Goal: Task Accomplishment & Management: Manage account settings

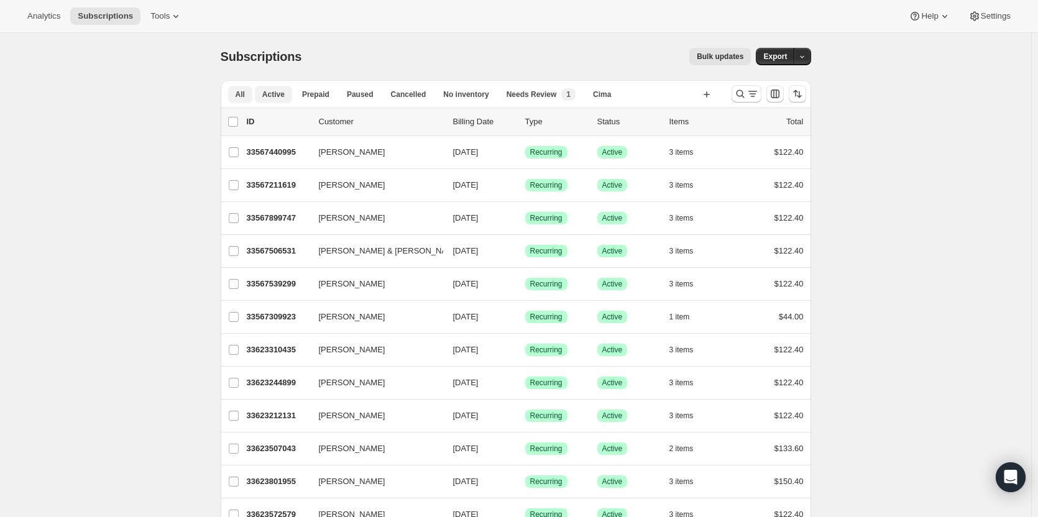
click at [282, 94] on span "Active" at bounding box center [273, 95] width 22 height 10
click at [742, 95] on icon "Search and filter results" at bounding box center [740, 94] width 12 height 12
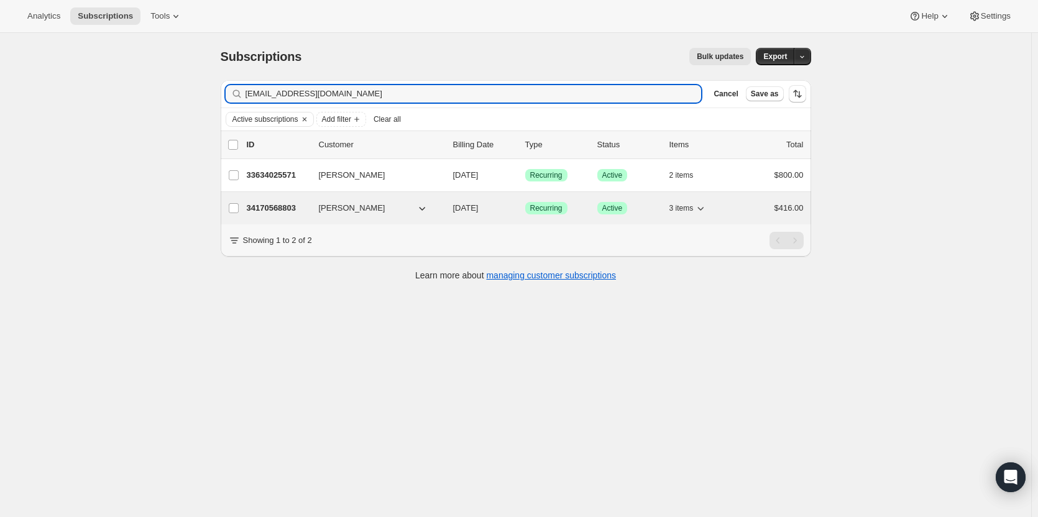
type input "[EMAIL_ADDRESS][DOMAIN_NAME]"
click at [297, 213] on p "34170568803" at bounding box center [278, 208] width 62 height 12
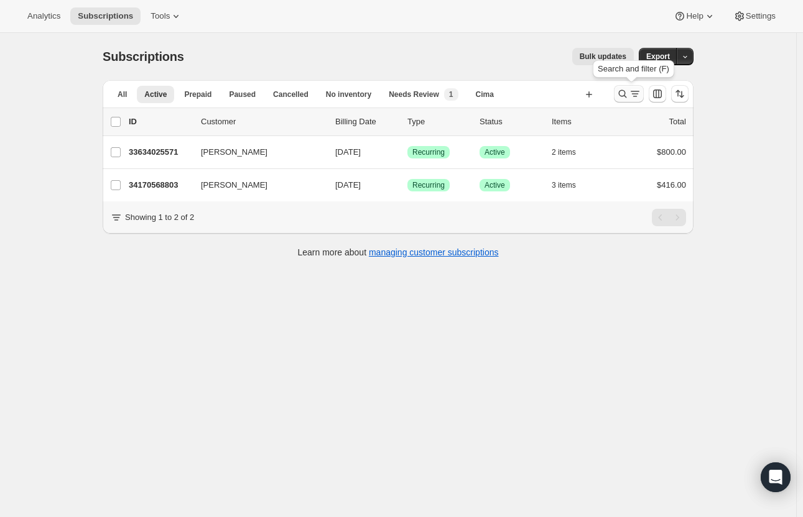
click at [627, 94] on icon "Search and filter results" at bounding box center [623, 94] width 8 height 8
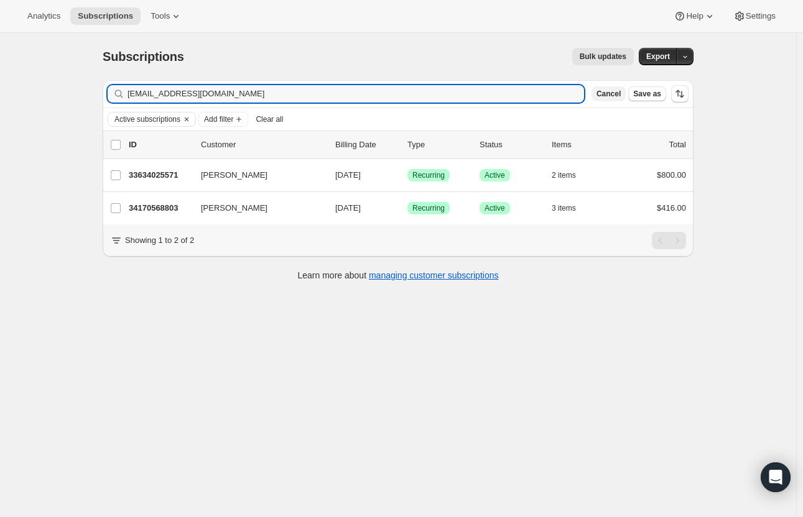
click at [619, 100] on button "Cancel" at bounding box center [608, 93] width 34 height 15
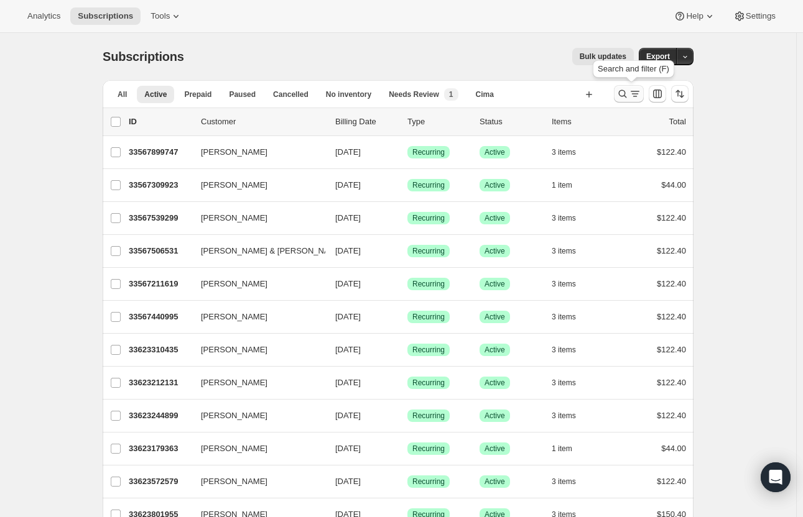
click at [624, 95] on icon "Search and filter results" at bounding box center [622, 94] width 12 height 12
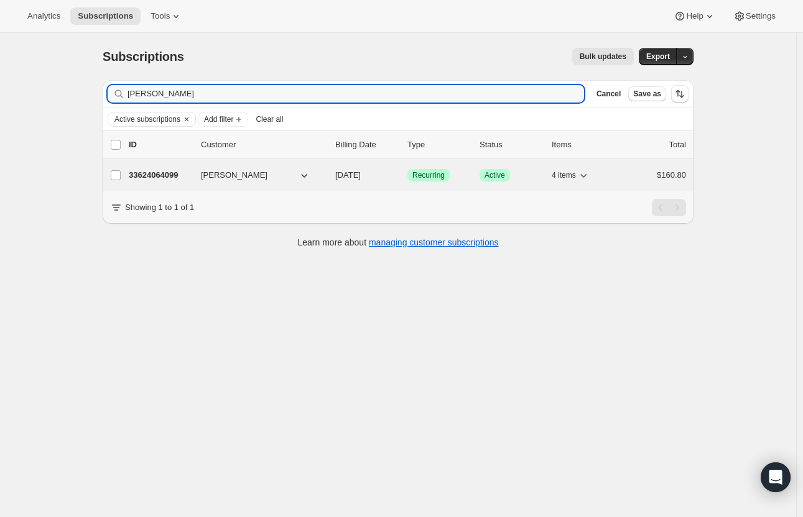
type input "[PERSON_NAME]"
click at [154, 176] on p "33624064099" at bounding box center [160, 175] width 62 height 12
